Goal: Transaction & Acquisition: Purchase product/service

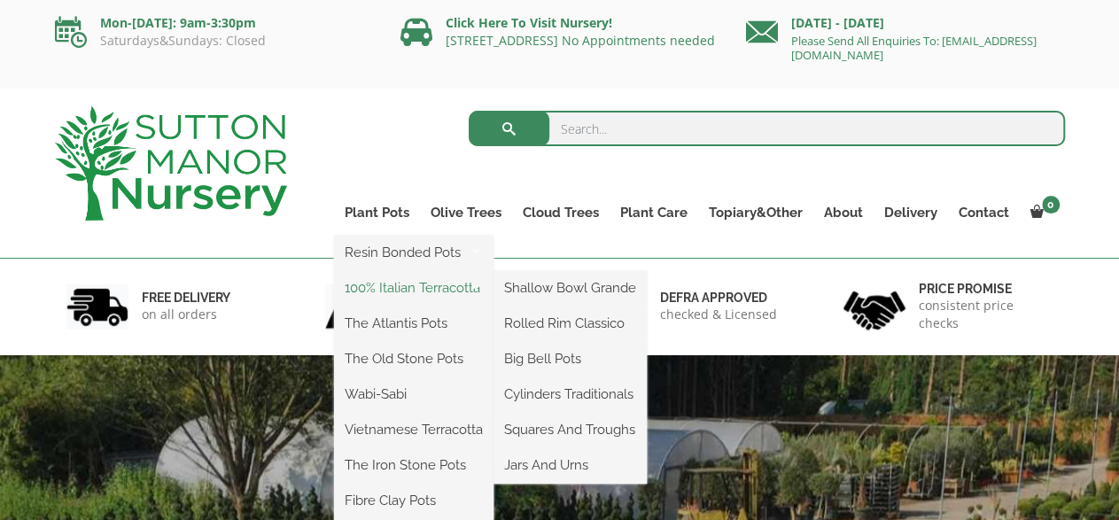
click at [390, 288] on link "100% Italian Terracotta" at bounding box center [413, 288] width 159 height 27
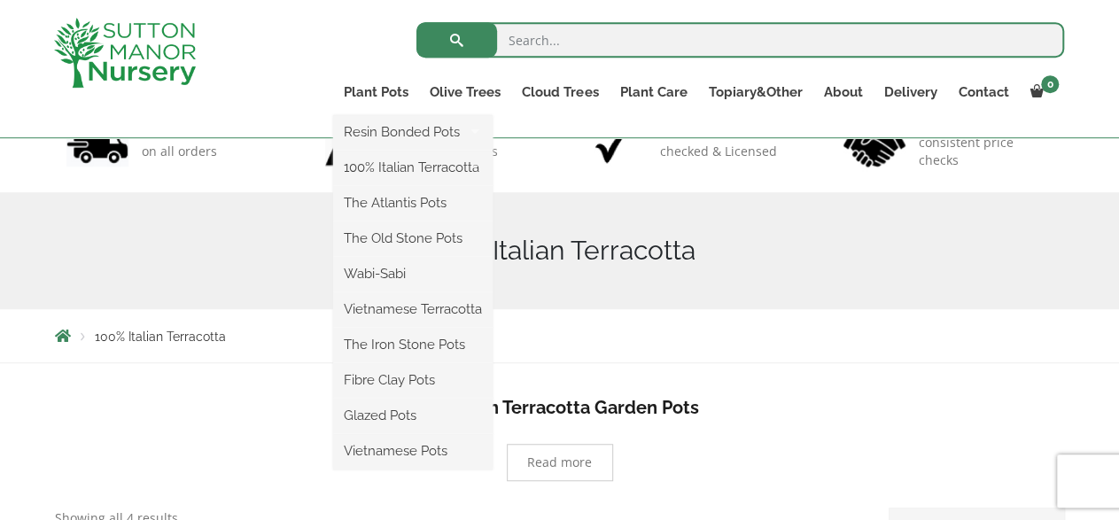
scroll to position [138, 0]
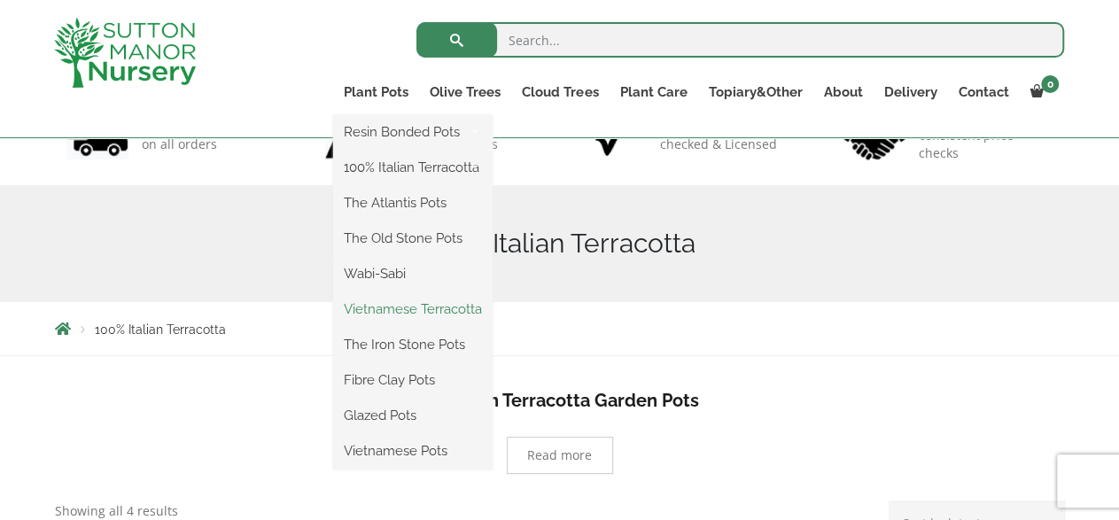
click at [476, 305] on link "Vietnamese Terracotta" at bounding box center [412, 309] width 159 height 27
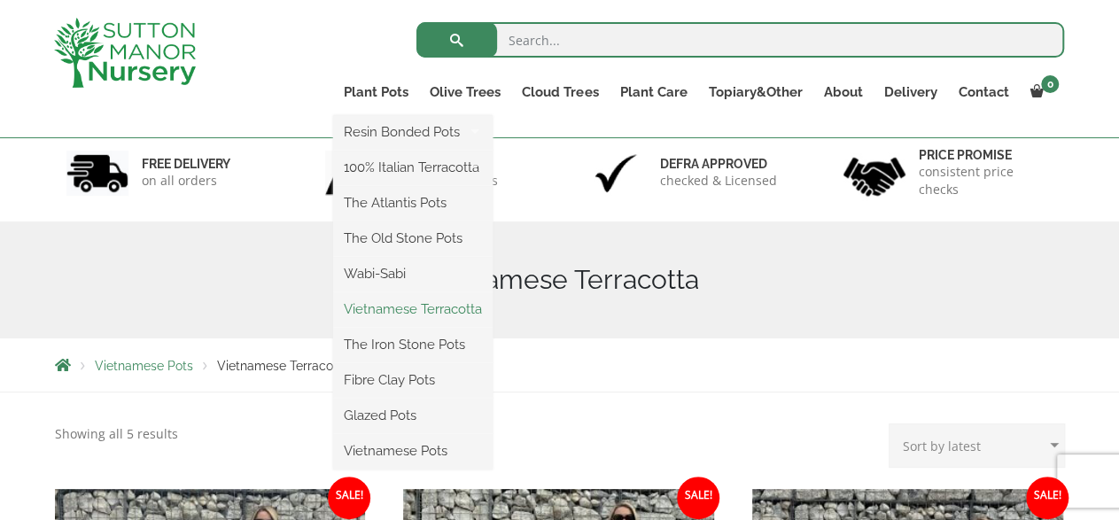
scroll to position [138, 0]
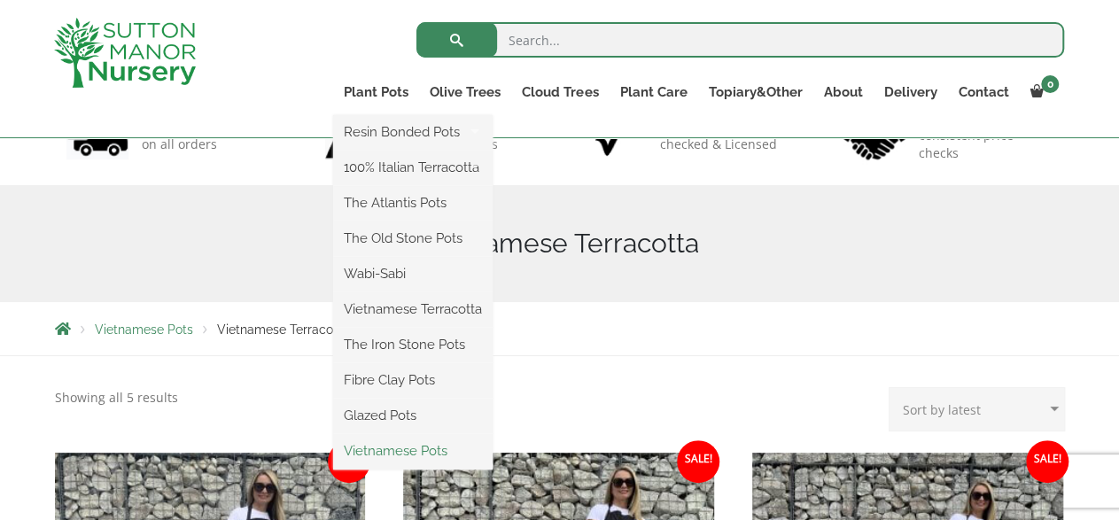
click at [397, 447] on link "Vietnamese Pots" at bounding box center [412, 451] width 159 height 27
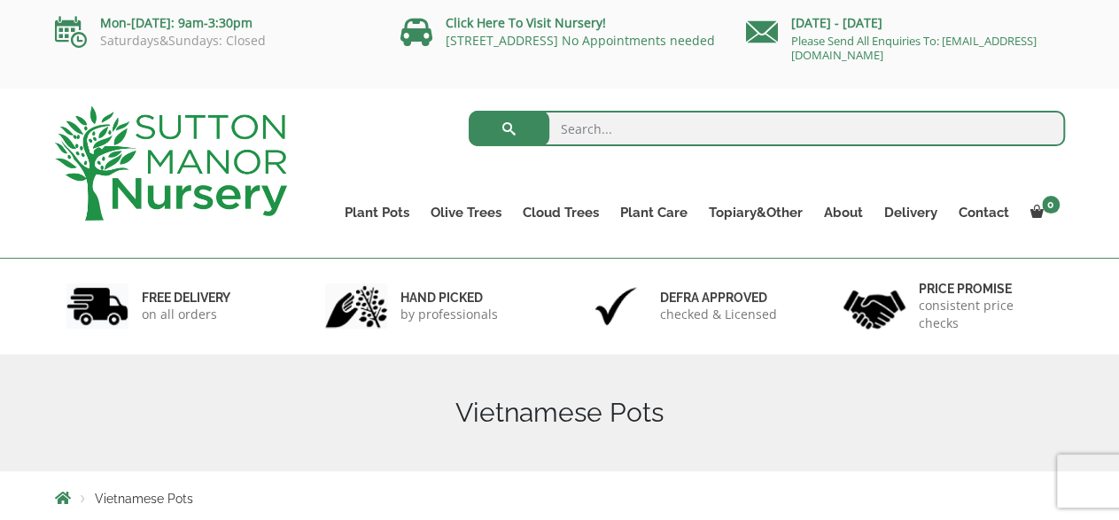
click at [616, 132] on input "search" at bounding box center [767, 128] width 596 height 35
type input "nha"
click at [469, 111] on button "submit" at bounding box center [509, 128] width 81 height 35
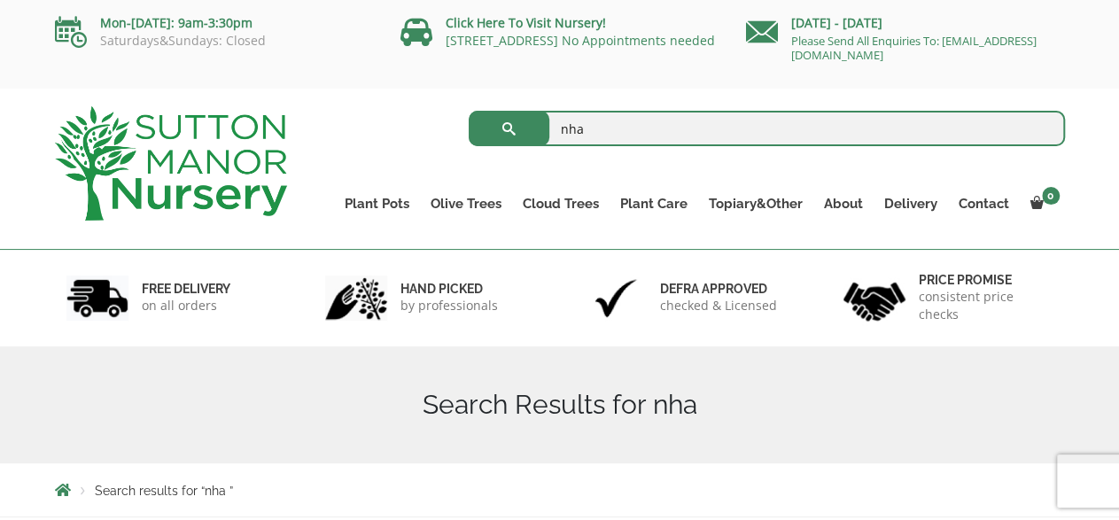
click at [607, 124] on input "nha" at bounding box center [767, 128] width 596 height 35
type input "n"
type input "trang"
click at [469, 111] on button "submit" at bounding box center [509, 128] width 81 height 35
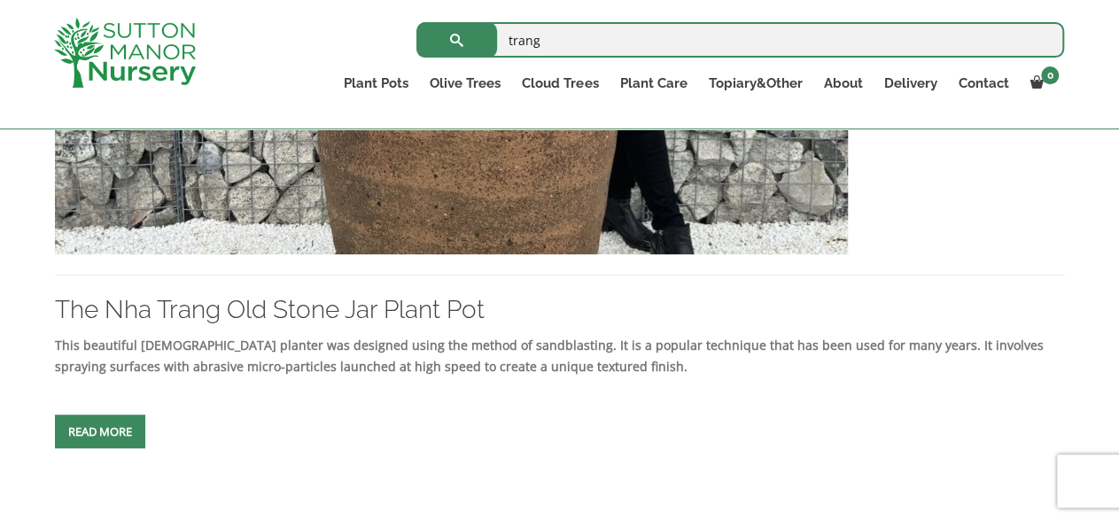
scroll to position [641, 0]
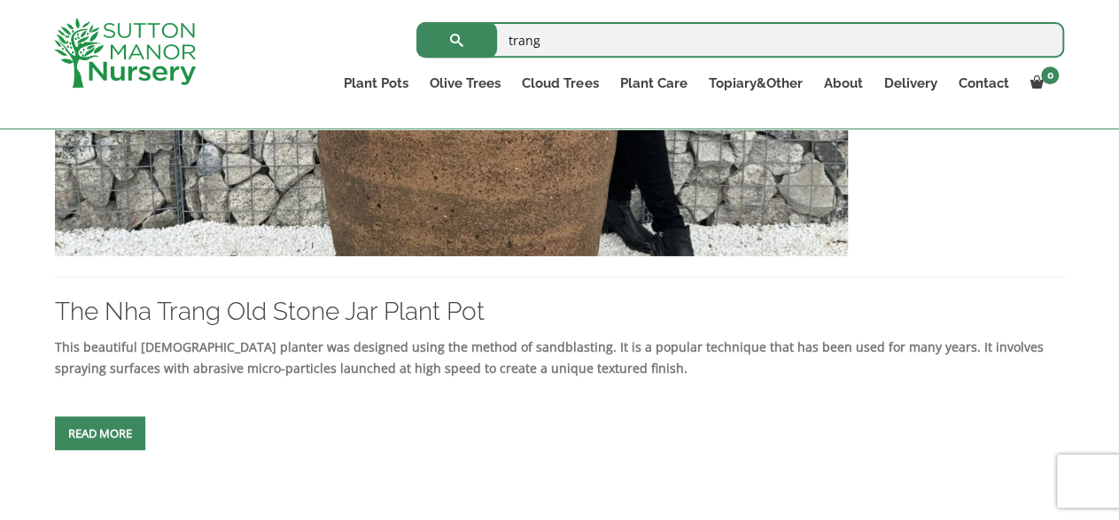
click at [104, 404] on div "This beautiful Vietnamese planter was designed using the method of sandblasting…" at bounding box center [560, 397] width 1010 height 120
click at [100, 433] on span at bounding box center [100, 433] width 0 height 0
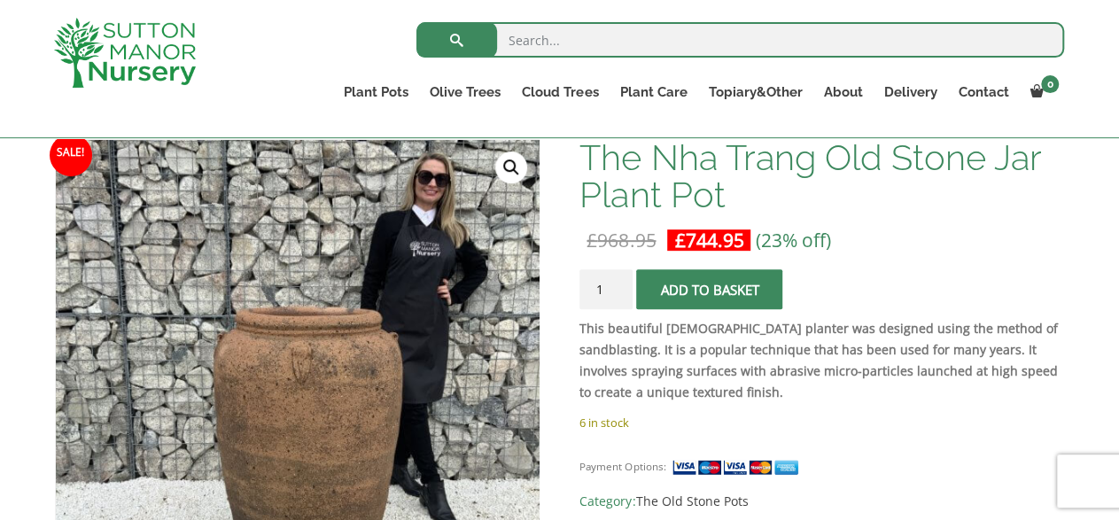
scroll to position [246, 0]
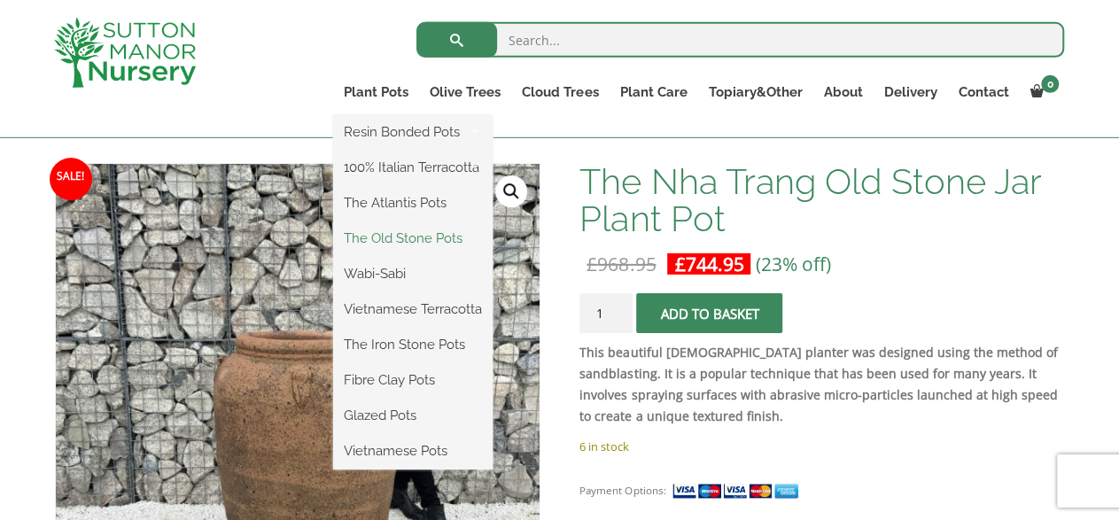
click at [411, 239] on link "The Old Stone Pots" at bounding box center [412, 238] width 159 height 27
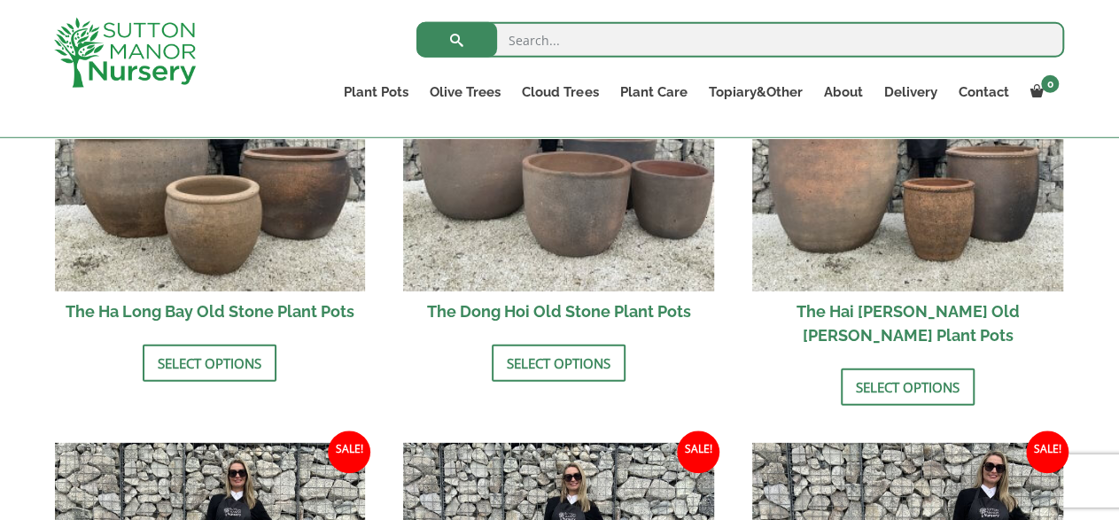
scroll to position [777, 0]
